Goal: Information Seeking & Learning: Learn about a topic

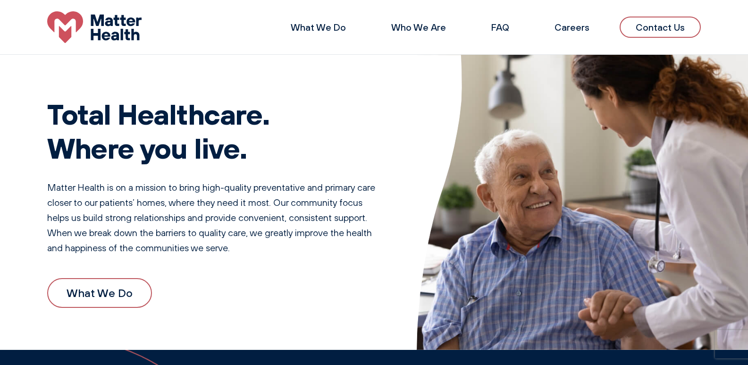
scroll to position [94, 0]
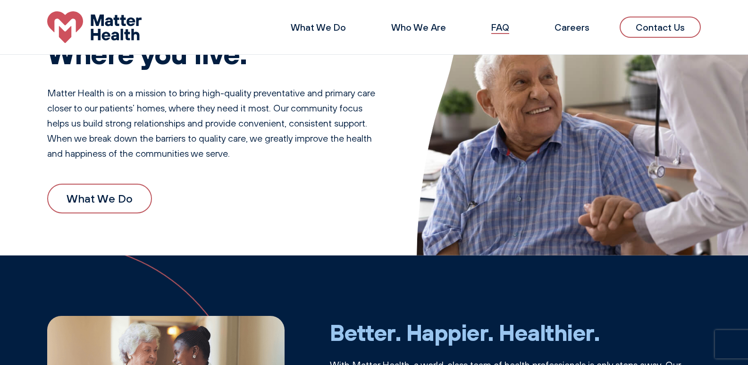
click at [498, 25] on link "FAQ" at bounding box center [500, 27] width 18 height 12
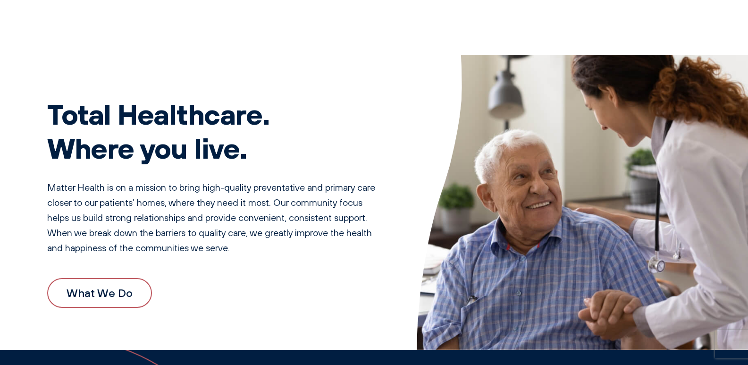
scroll to position [1016, 0]
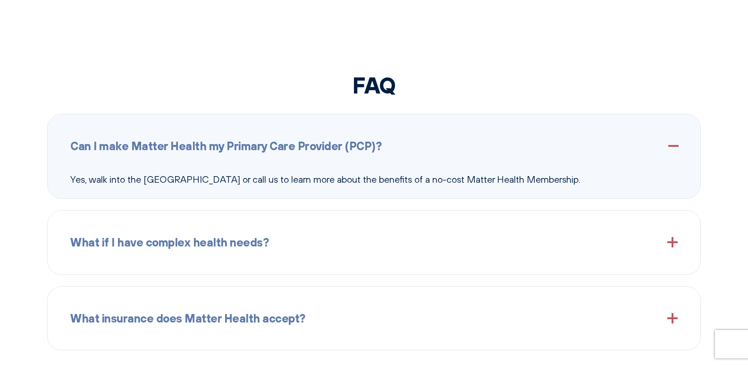
click at [333, 152] on span "Can I make Matter Health my Primary Care Provider (PCP)?" at bounding box center [225, 146] width 311 height 18
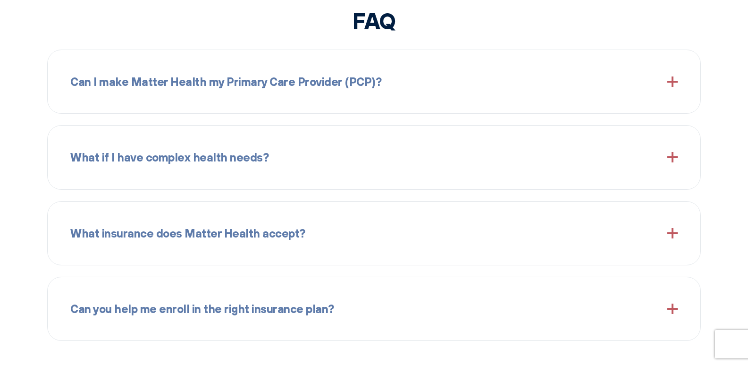
scroll to position [1110, 0]
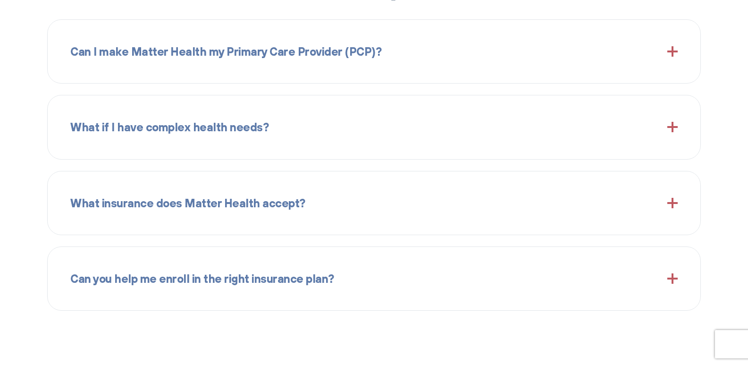
click at [289, 208] on span "What insurance does Matter Health accept?" at bounding box center [187, 203] width 235 height 18
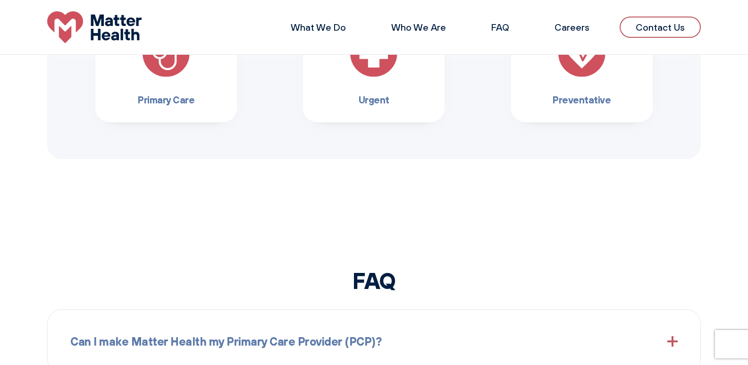
scroll to position [698, 0]
